Goal: Task Accomplishment & Management: Manage account settings

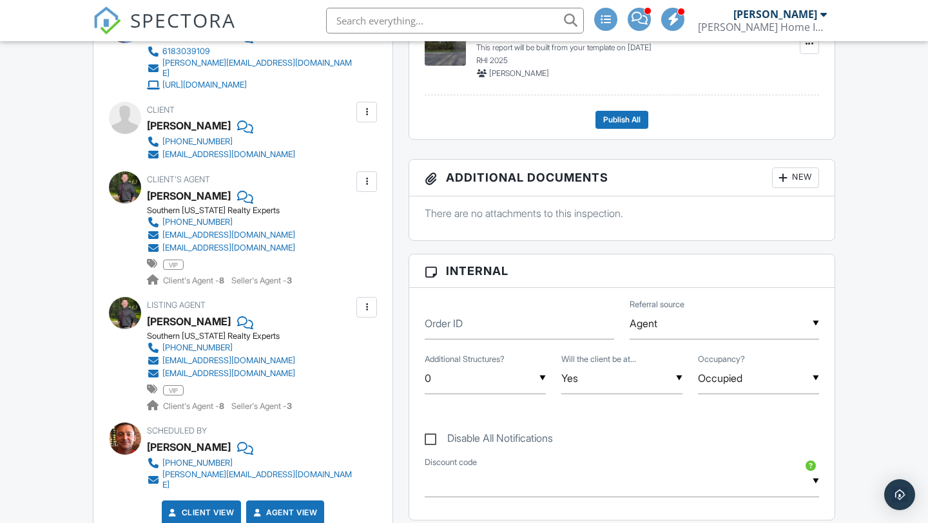
scroll to position [414, 0]
click at [359, 178] on div at bounding box center [366, 181] width 21 height 21
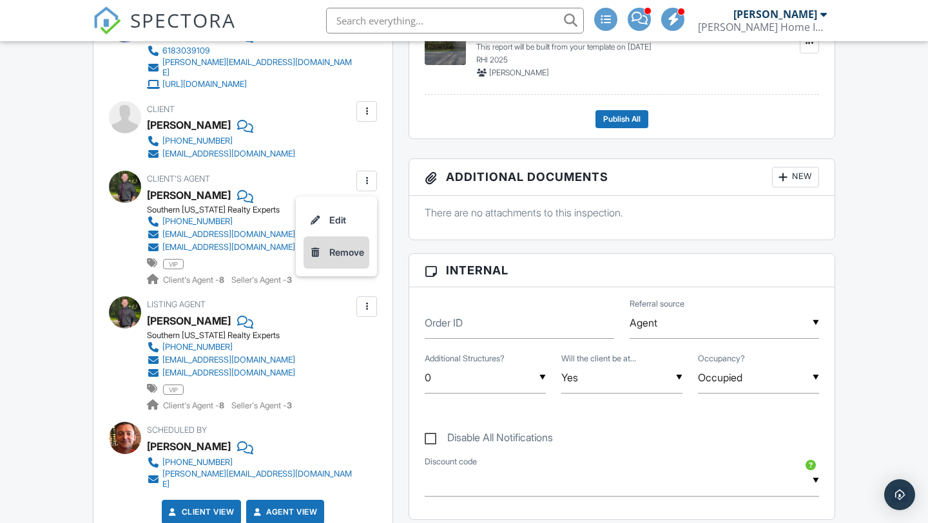
click at [343, 239] on li "Remove" at bounding box center [337, 253] width 66 height 32
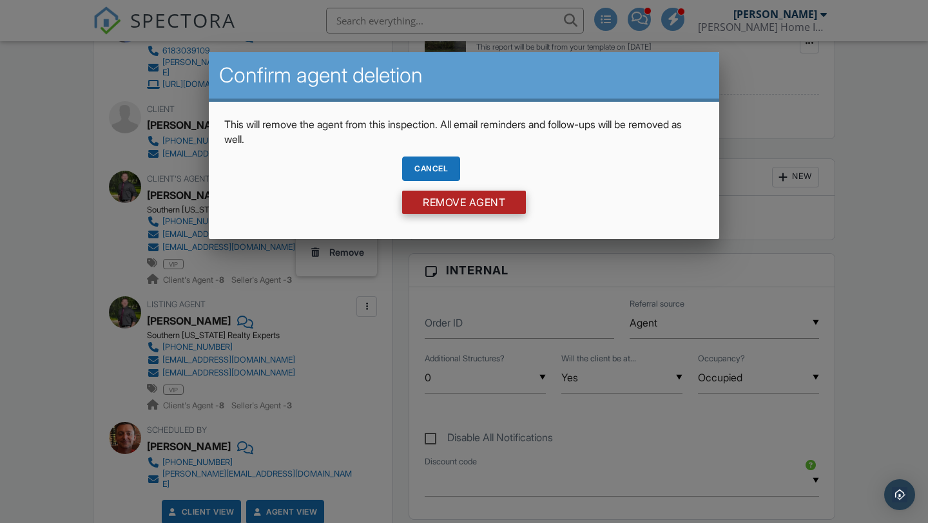
click at [474, 200] on input "Remove Agent" at bounding box center [464, 202] width 124 height 23
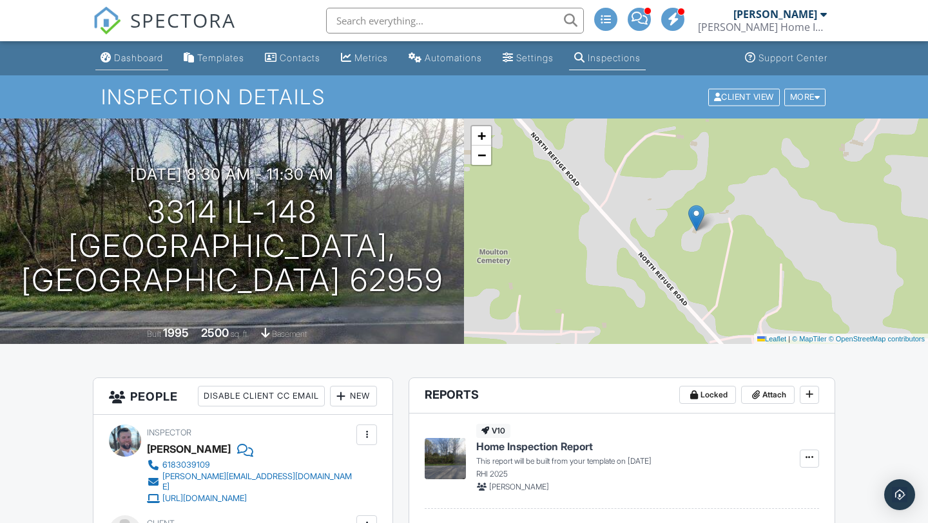
click at [115, 56] on div "Dashboard" at bounding box center [138, 57] width 49 height 11
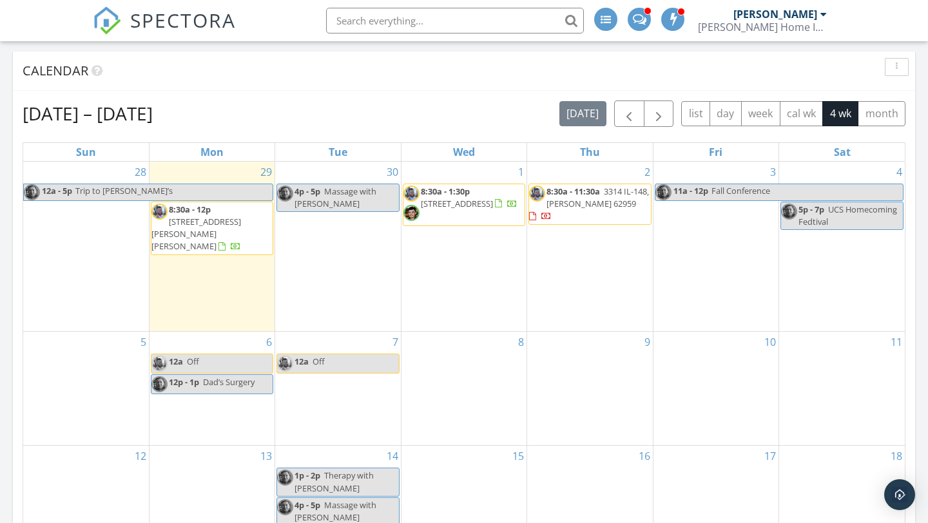
scroll to position [719, 0]
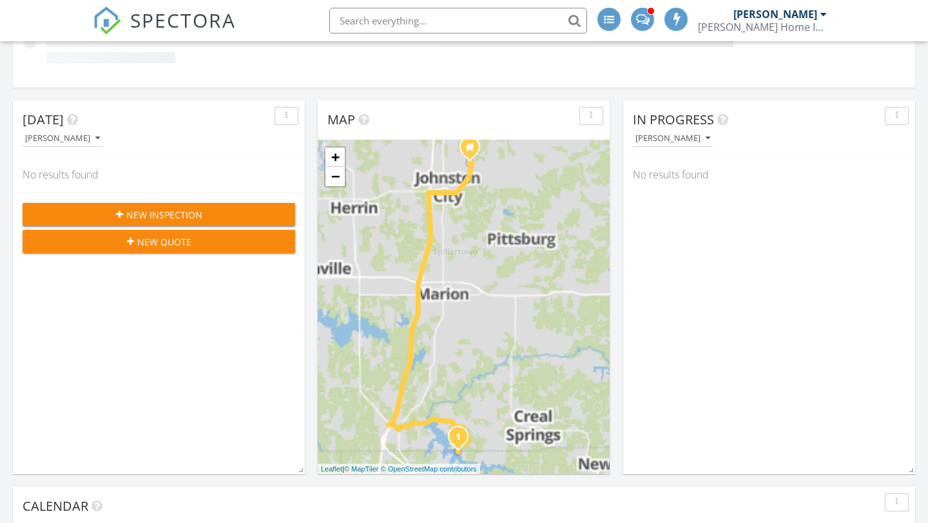
scroll to position [719, 0]
